Goal: Transaction & Acquisition: Purchase product/service

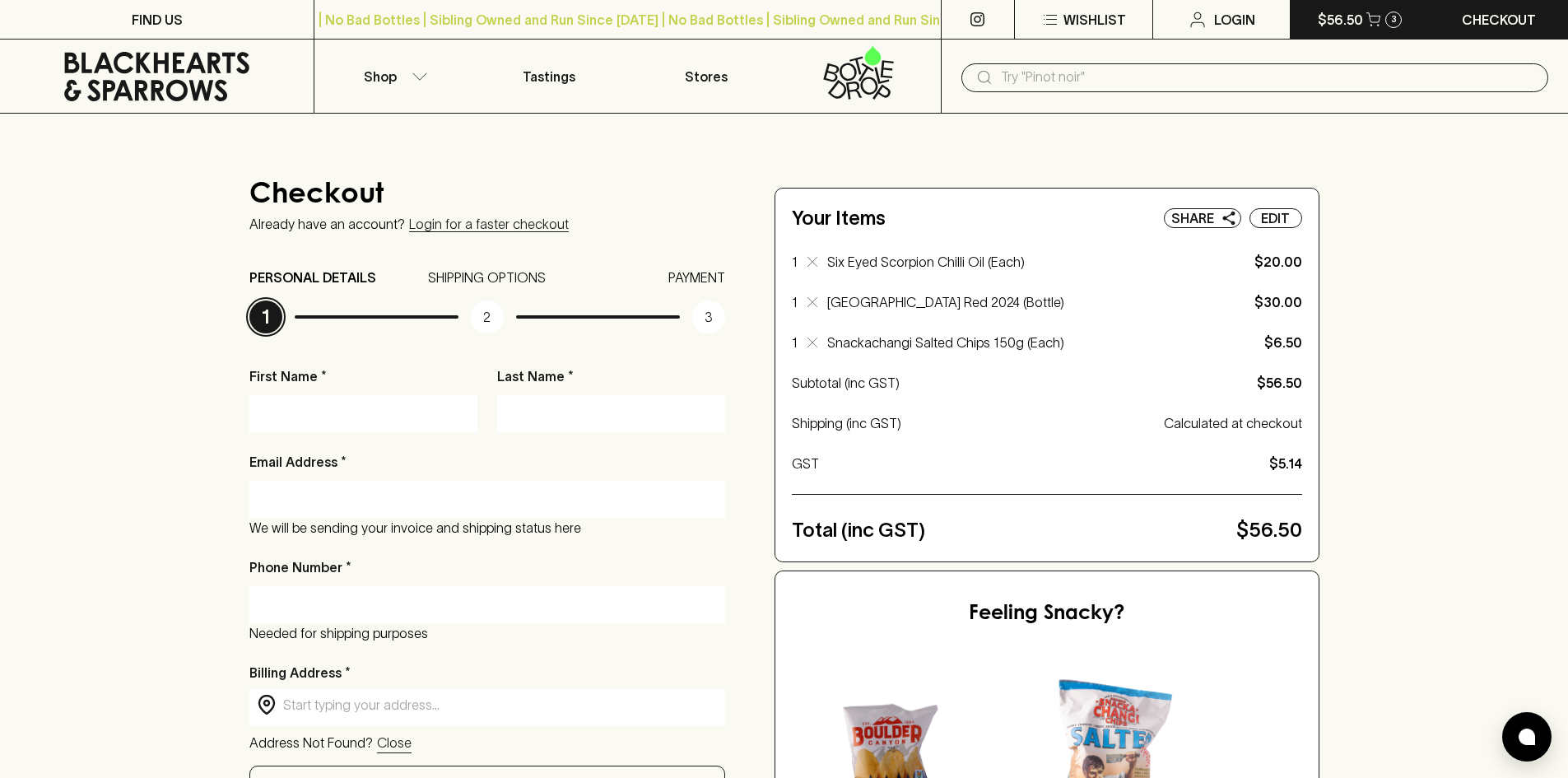
click at [1363, 31] on button "$56.50 3" at bounding box center [1359, 19] width 138 height 39
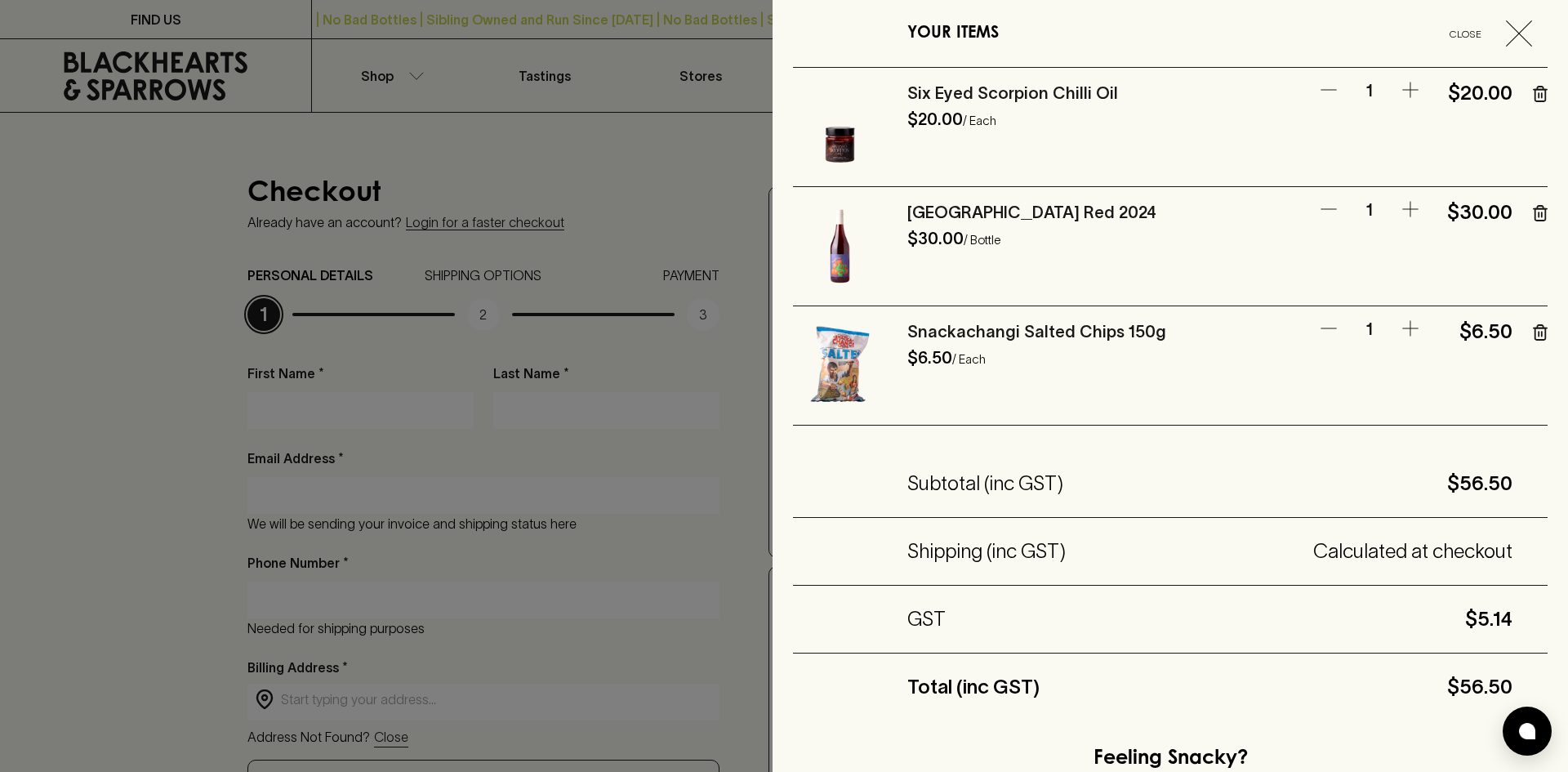
click at [1533, 96] on icon "button" at bounding box center [1540, 94] width 15 height 17
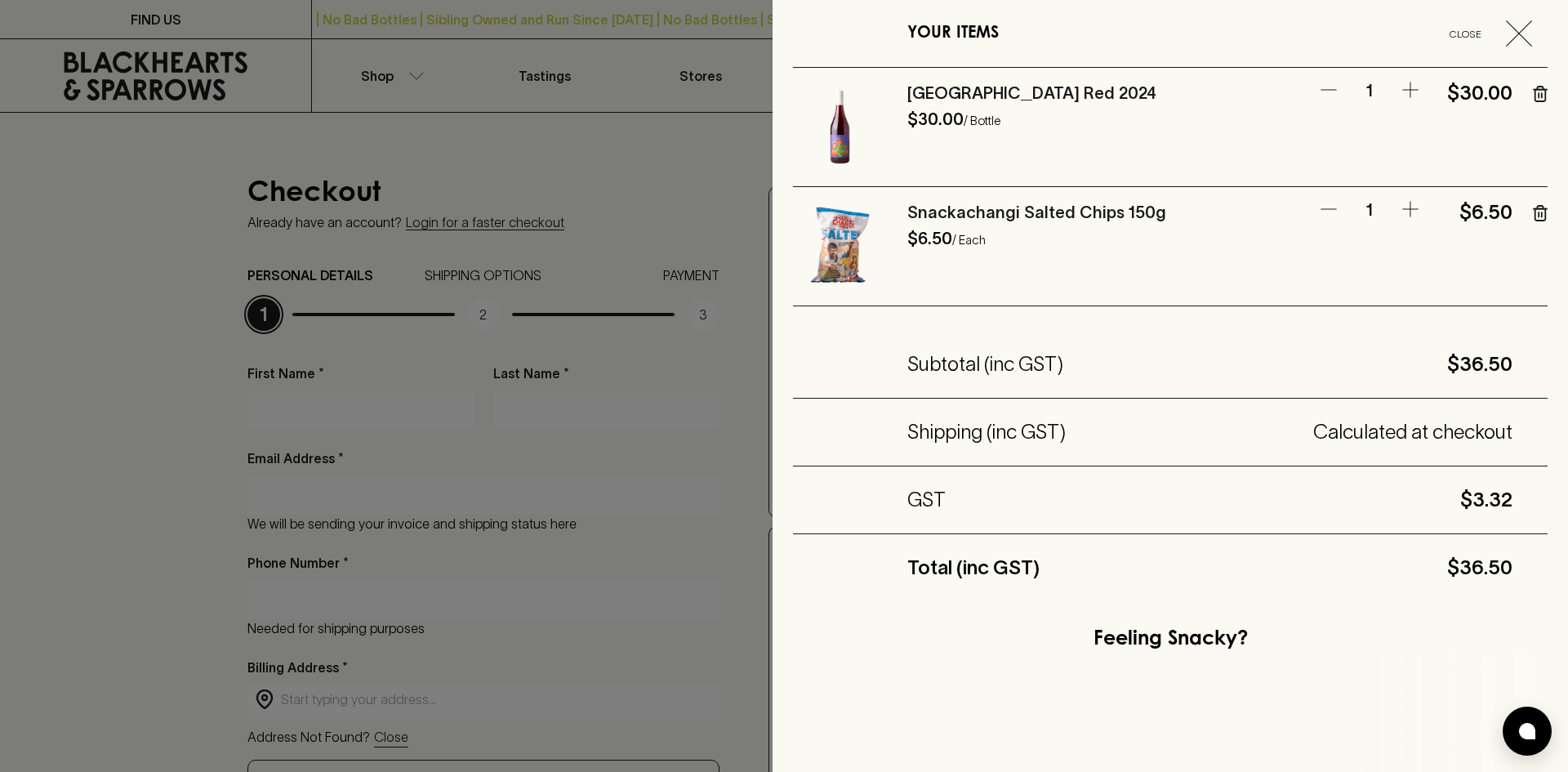
click at [1533, 96] on icon "button" at bounding box center [1540, 94] width 15 height 17
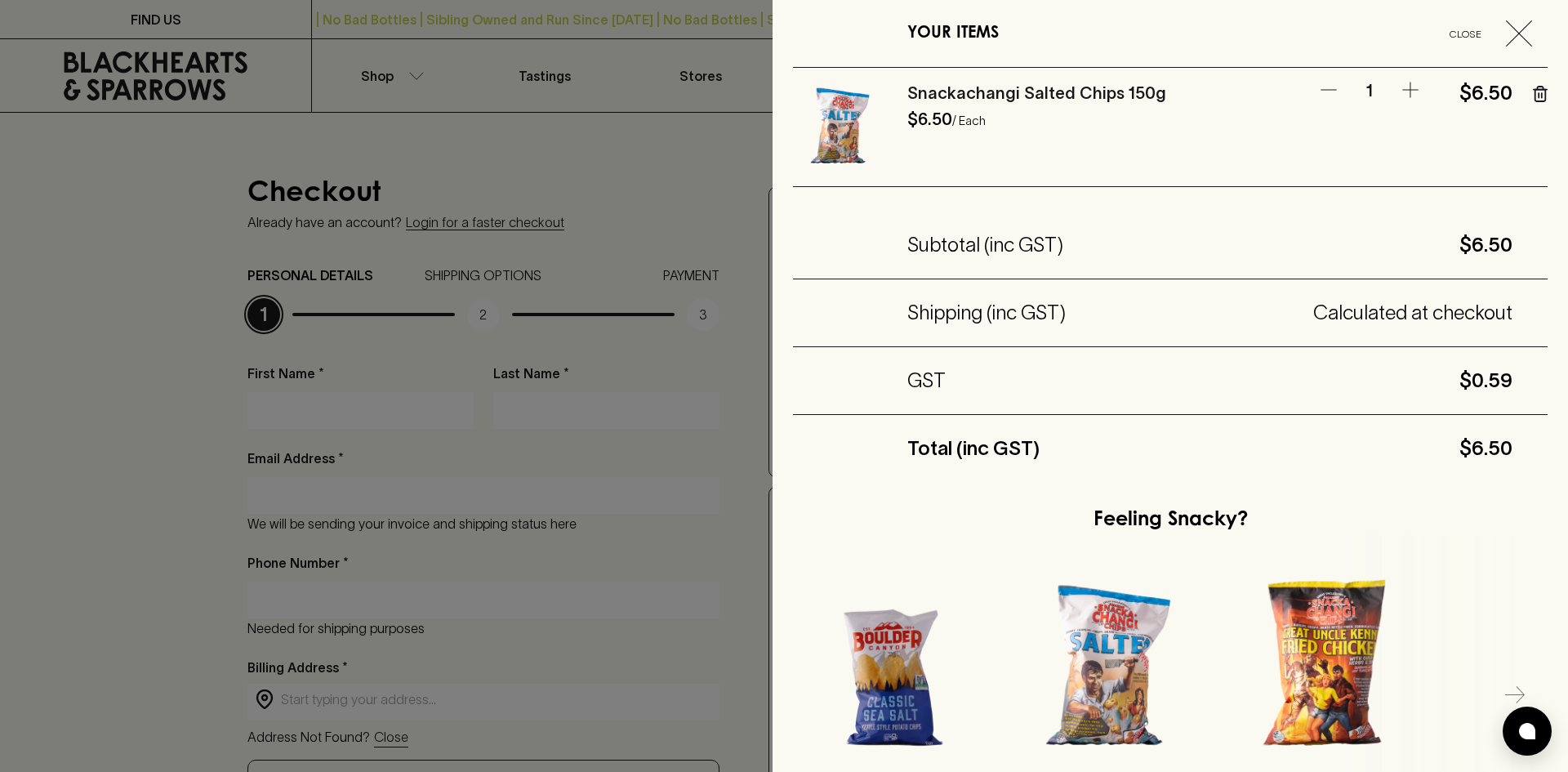
click at [1533, 96] on icon "button" at bounding box center [1540, 94] width 15 height 17
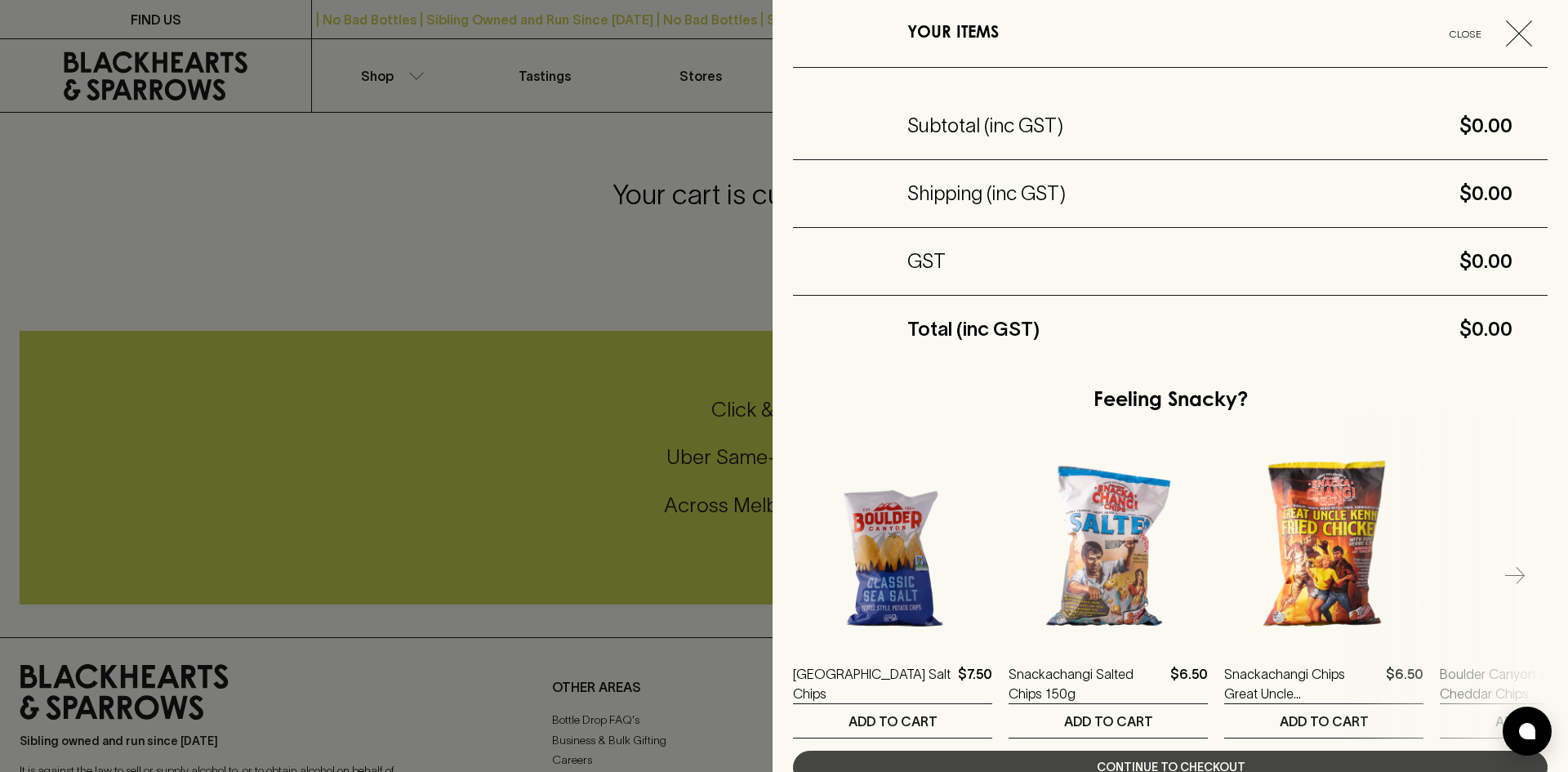
click at [307, 240] on div at bounding box center [784, 386] width 1568 height 772
